Goal: Task Accomplishment & Management: Use online tool/utility

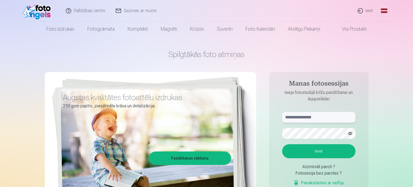
click at [321, 117] on input "text" at bounding box center [318, 117] width 73 height 11
type input "**********"
click at [317, 153] on button "Ieiet" at bounding box center [318, 151] width 73 height 14
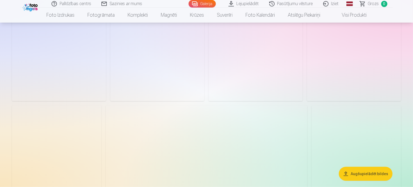
scroll to position [485, 0]
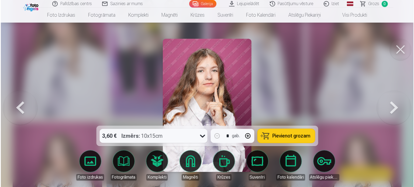
scroll to position [486, 0]
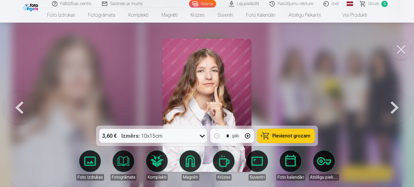
click at [189, 79] on img at bounding box center [206, 105] width 89 height 133
click at [401, 54] on button at bounding box center [401, 50] width 22 height 22
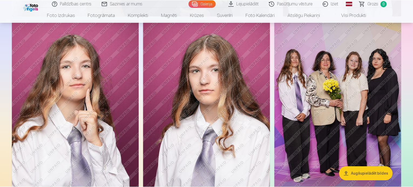
scroll to position [485, 0]
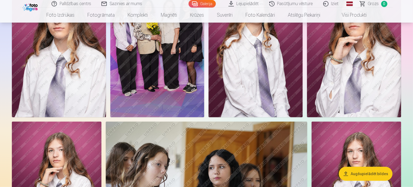
click at [204, 86] on img at bounding box center [157, 47] width 94 height 141
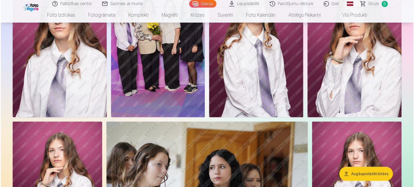
scroll to position [486, 0]
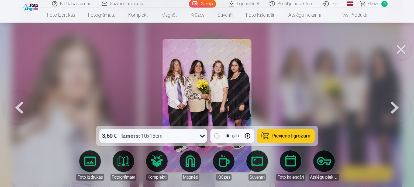
click at [404, 48] on button at bounding box center [401, 50] width 22 height 22
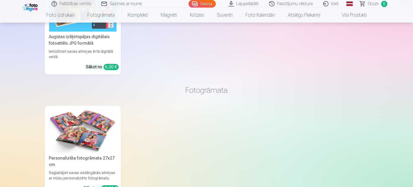
scroll to position [1024, 0]
